Goal: Transaction & Acquisition: Purchase product/service

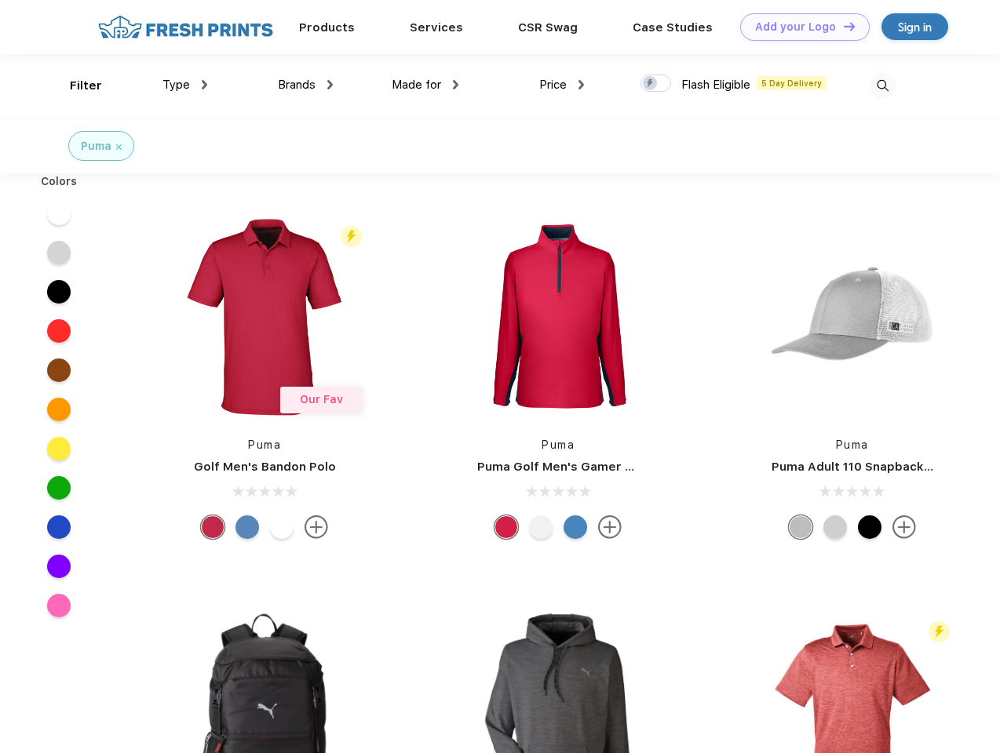
click at [799, 27] on link "Add your Logo Design Tool" at bounding box center [804, 26] width 129 height 27
click at [0, 0] on div "Design Tool" at bounding box center [0, 0] width 0 height 0
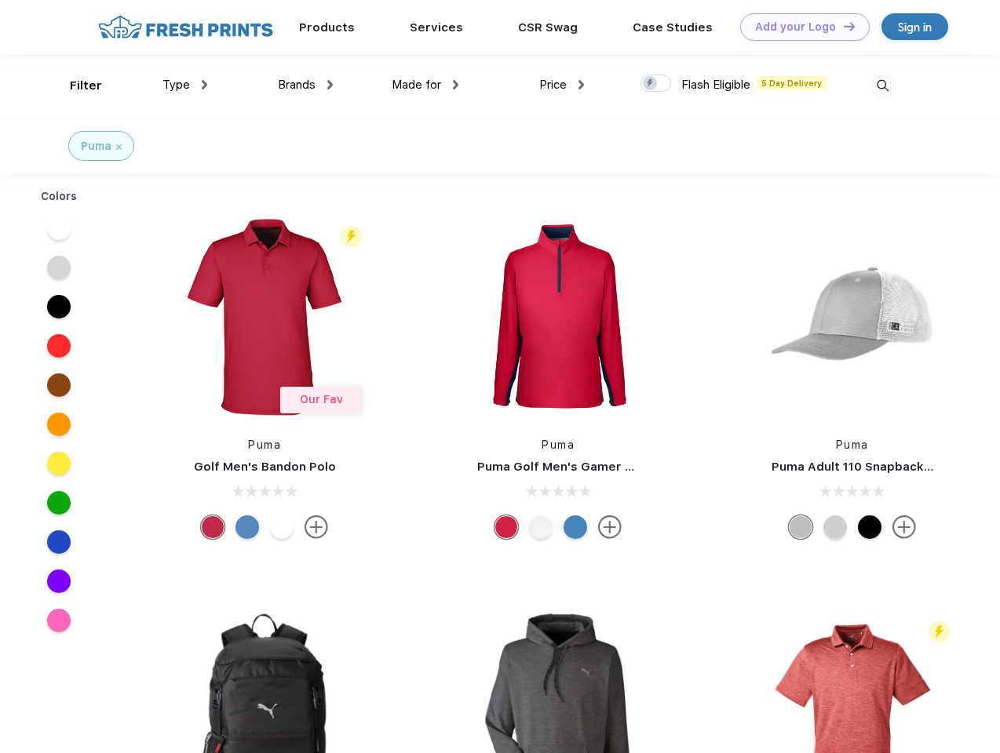
click at [842, 26] on link "Add your Logo Design Tool" at bounding box center [804, 26] width 129 height 27
click at [75, 86] on div "Filter" at bounding box center [86, 86] width 32 height 18
click at [185, 85] on span "Type" at bounding box center [175, 85] width 27 height 14
click at [305, 85] on span "Brands" at bounding box center [297, 85] width 38 height 14
click at [425, 85] on span "Made for" at bounding box center [415, 85] width 49 height 14
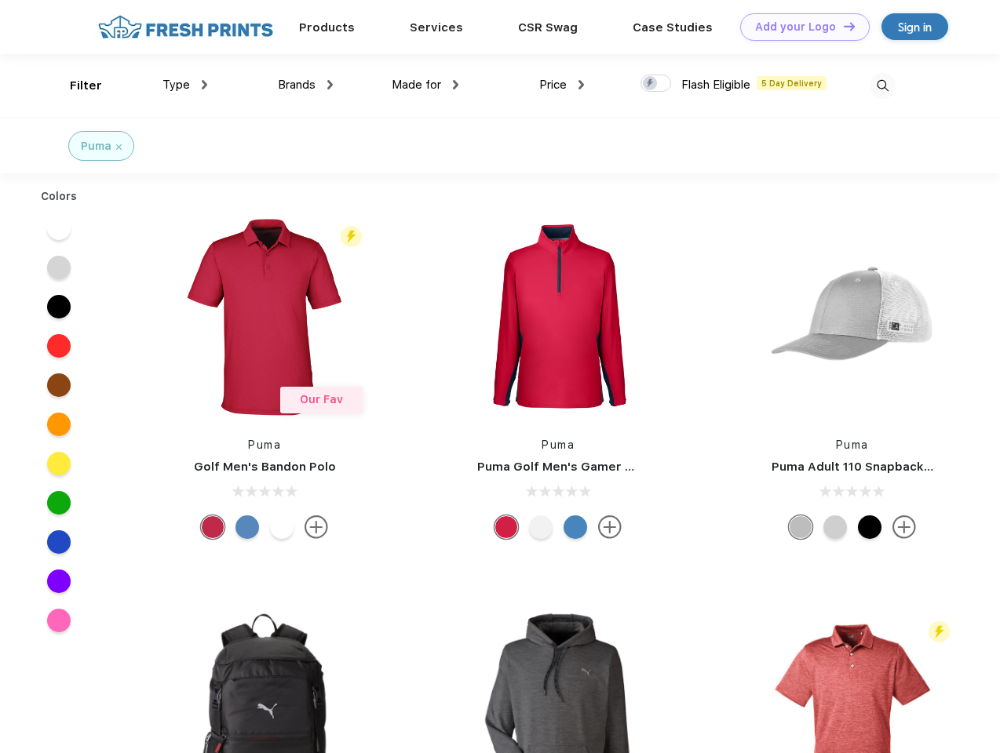
click at [562, 85] on span "Price" at bounding box center [552, 85] width 27 height 14
click at [656, 84] on div at bounding box center [655, 83] width 31 height 17
click at [650, 84] on input "checkbox" at bounding box center [645, 79] width 10 height 10
click at [882, 86] on img at bounding box center [882, 86] width 26 height 26
